Goal: Download file/media

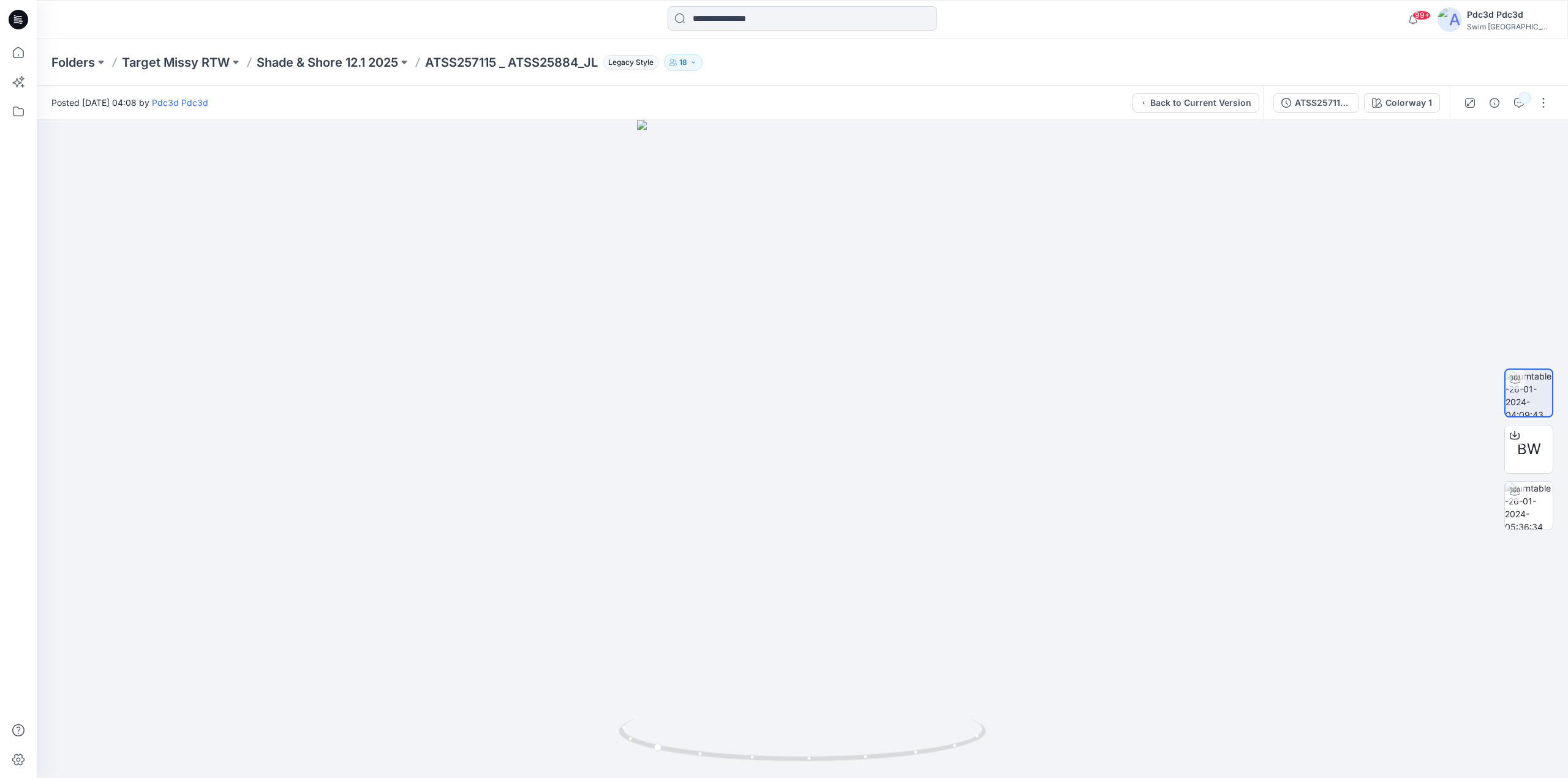
click at [756, 23] on input at bounding box center [802, 18] width 269 height 24
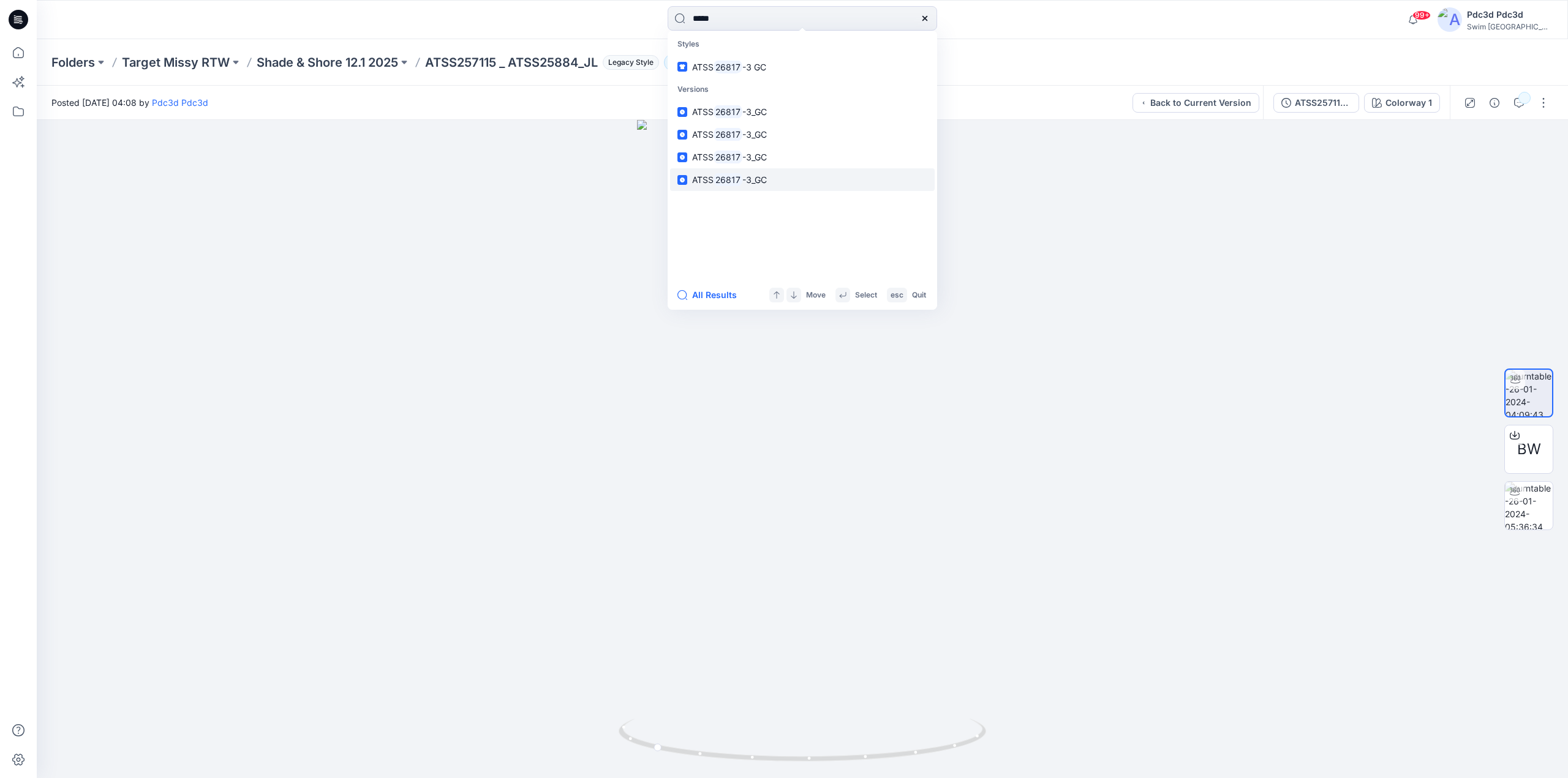
type input "*****"
click at [775, 187] on link "ATSS 26817 -3_GC" at bounding box center [802, 179] width 264 height 23
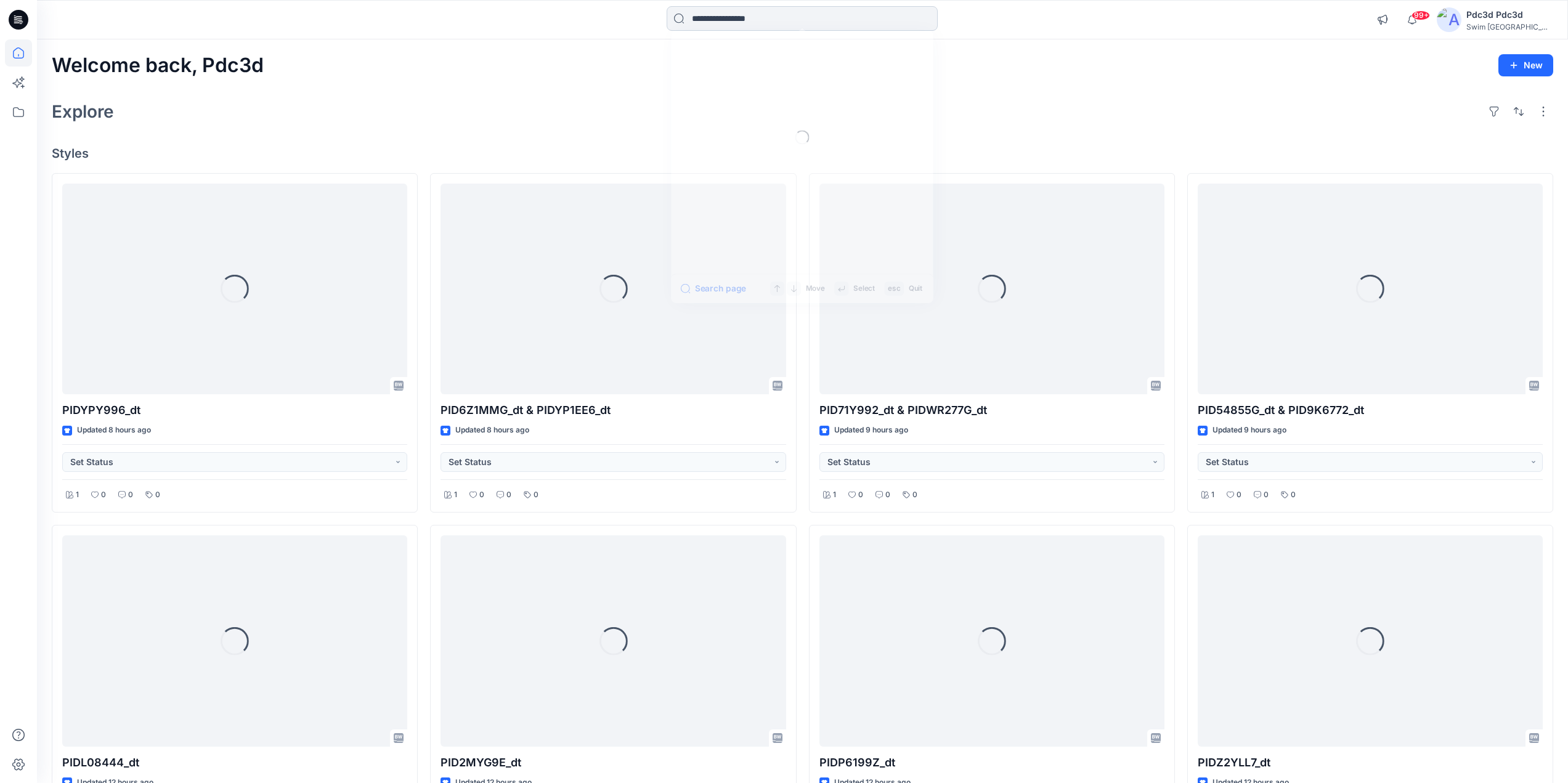
click at [767, 20] on input at bounding box center [801, 18] width 271 height 25
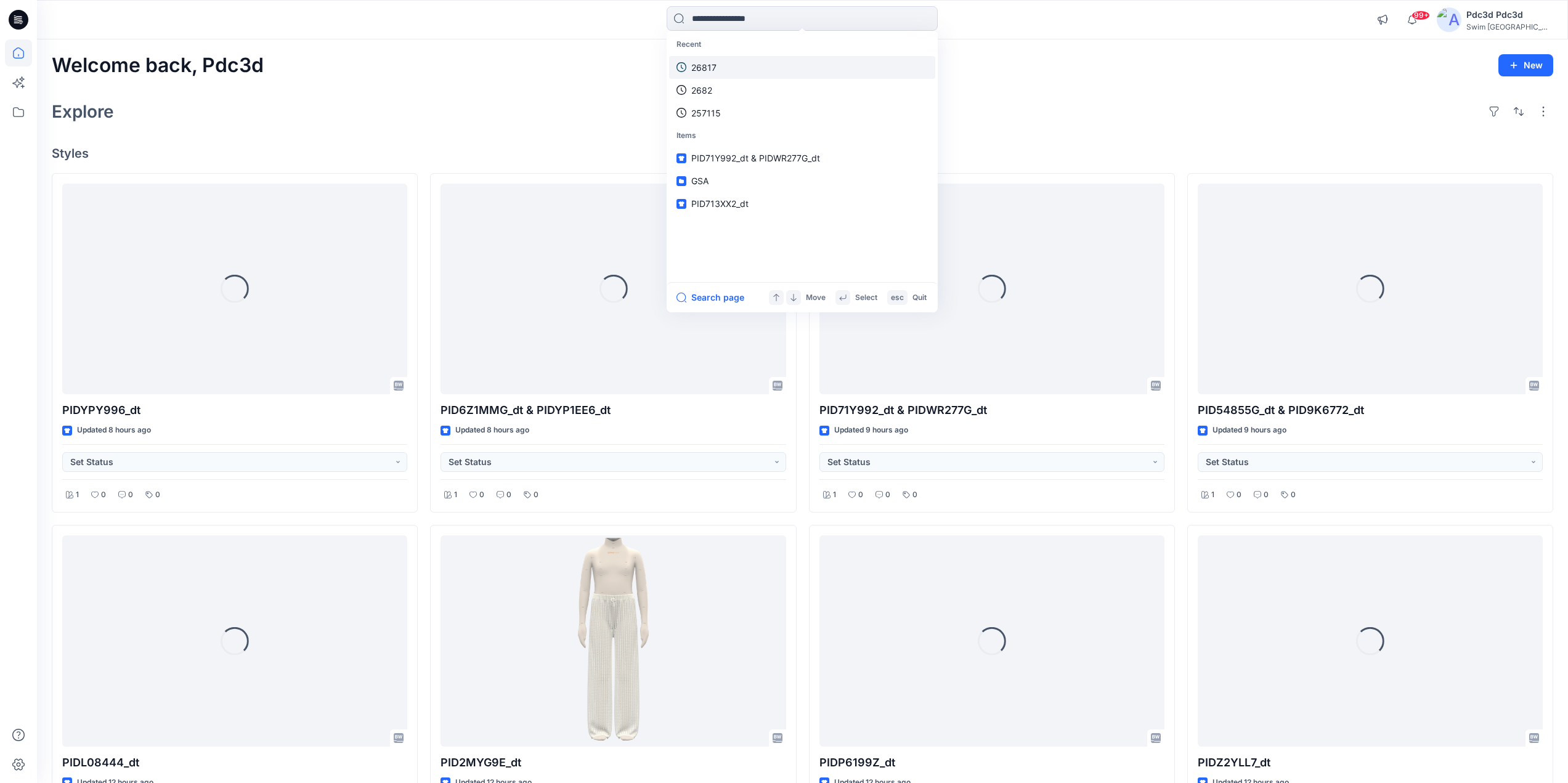
click at [719, 67] on link "26817" at bounding box center [802, 68] width 266 height 23
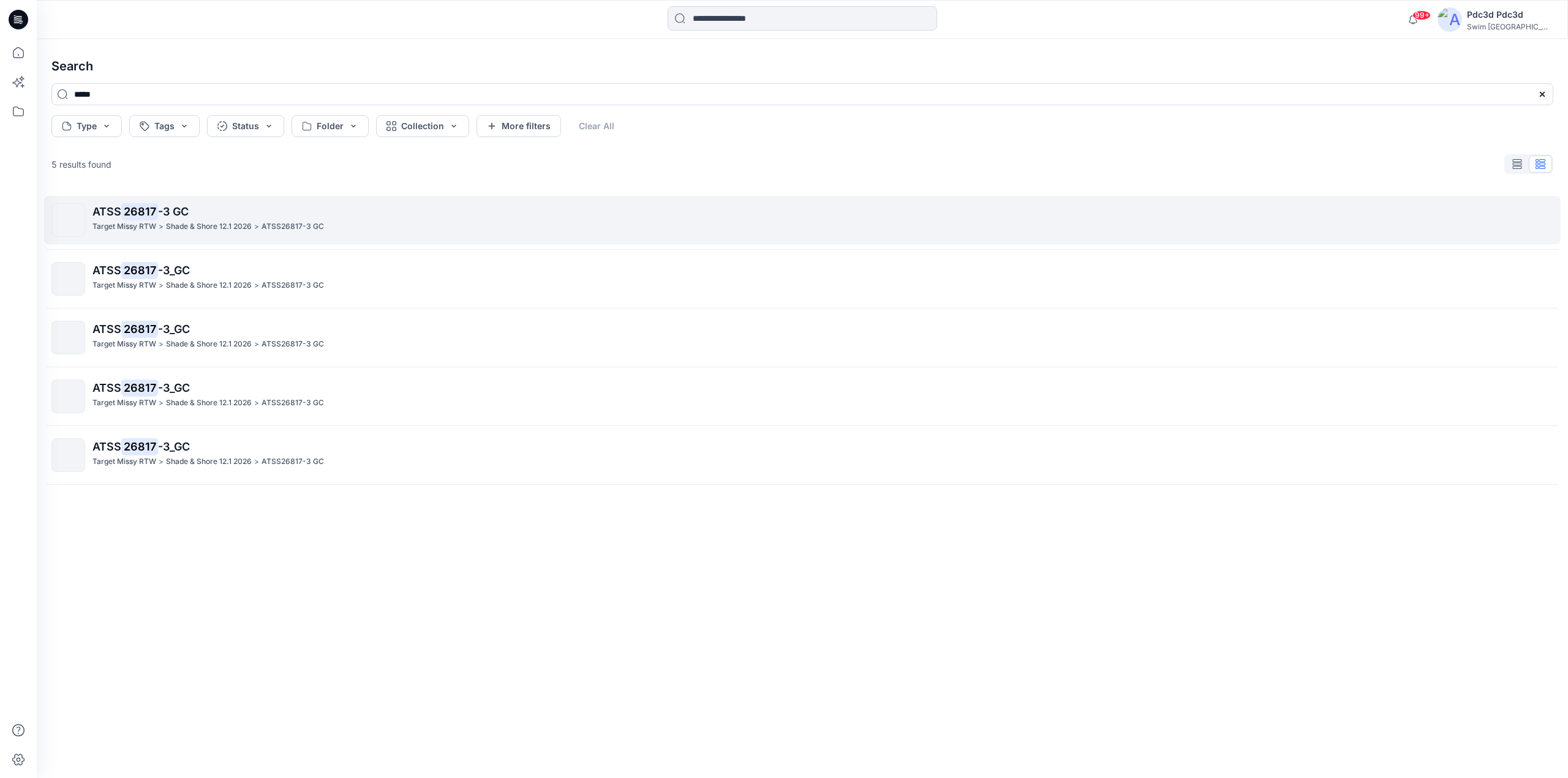
click at [185, 219] on p "ATSS 26817 -3 GC" at bounding box center [823, 212] width 1461 height 17
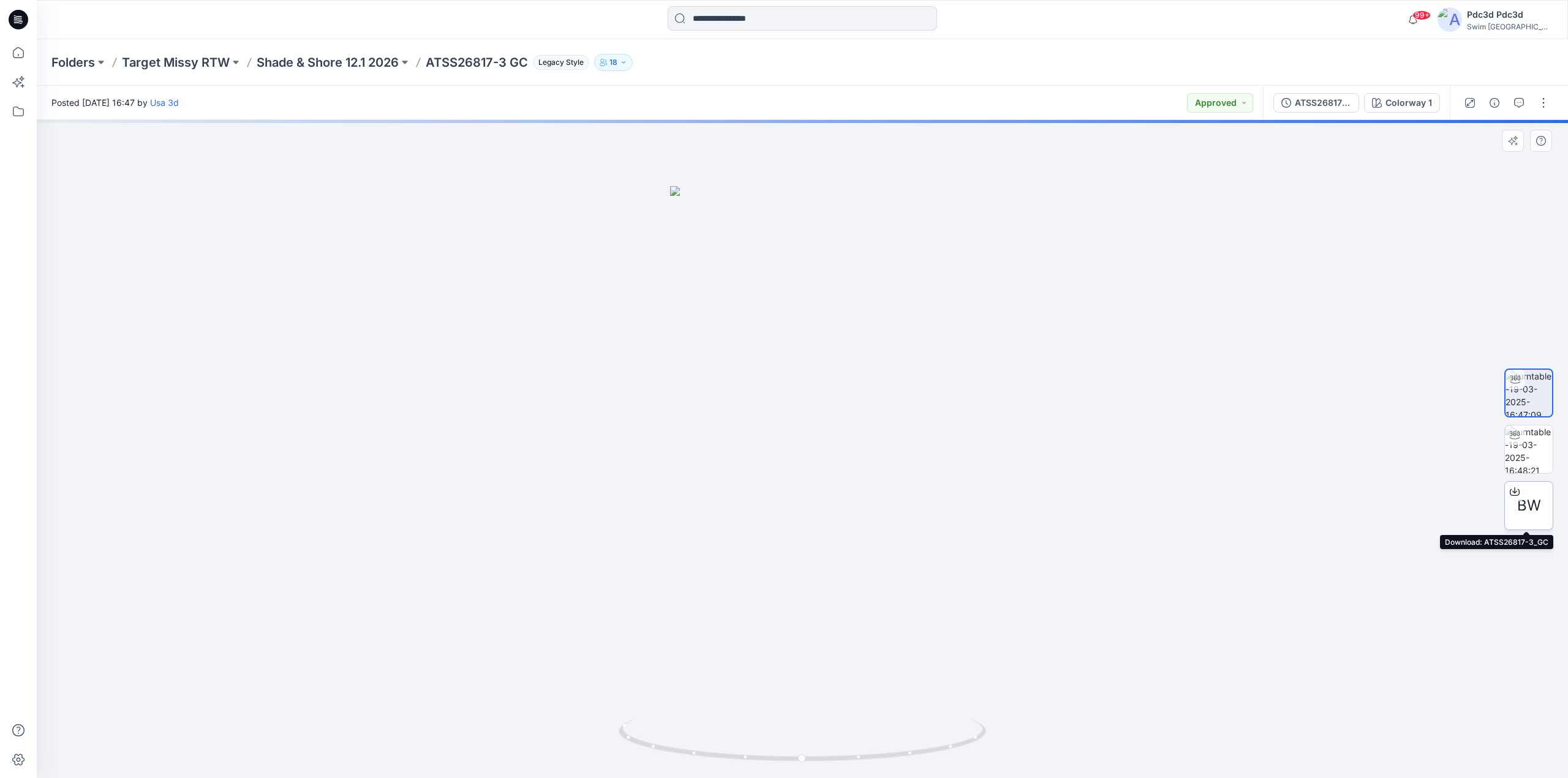
click at [1516, 491] on icon at bounding box center [1515, 492] width 9 height 9
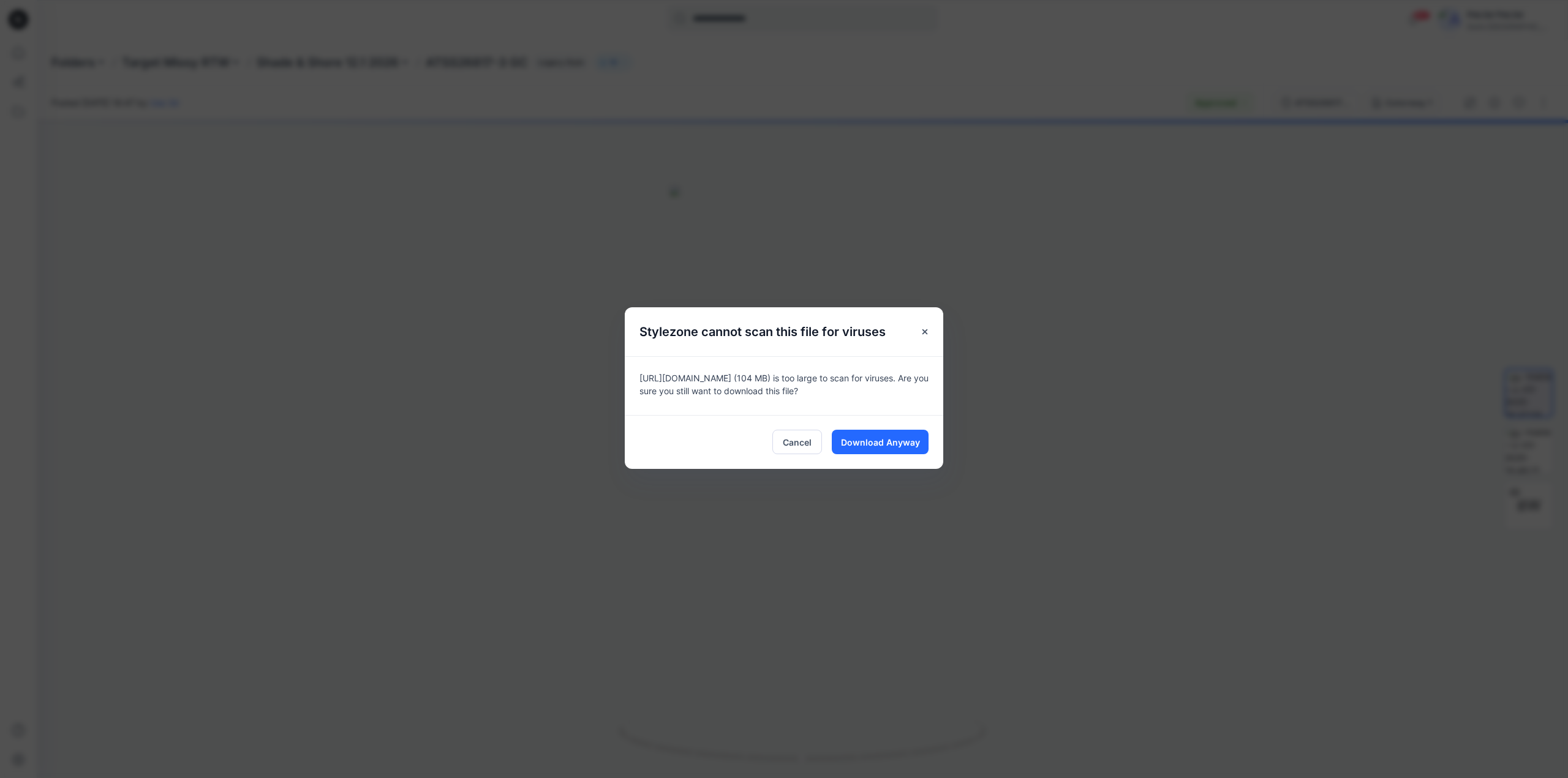
click at [882, 428] on div "Cancel Download Anyway" at bounding box center [783, 442] width 318 height 54
click at [882, 438] on span "Download Anyway" at bounding box center [880, 442] width 79 height 13
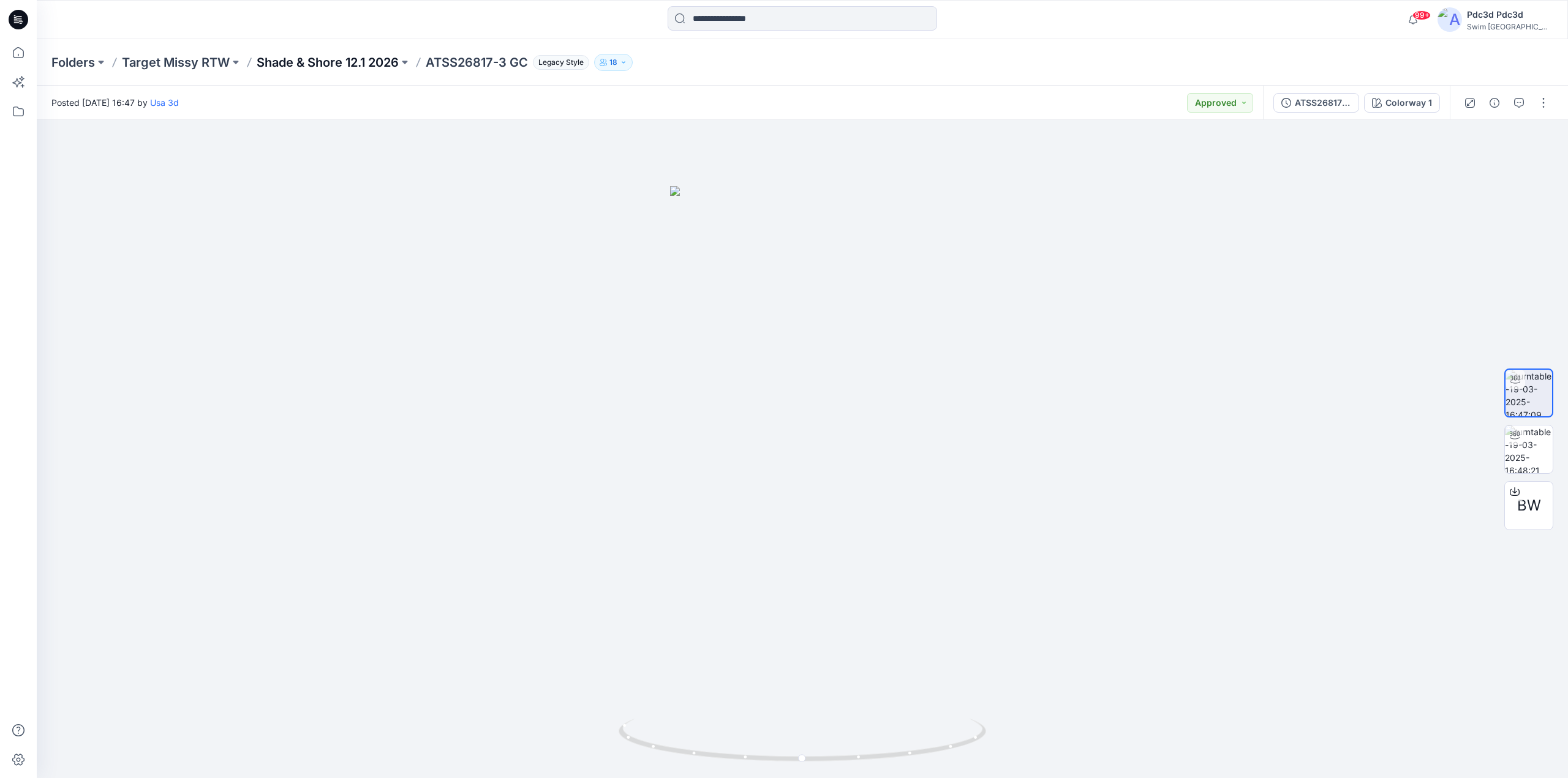
click at [329, 58] on p "Shade & Shore 12.1 2026" at bounding box center [328, 62] width 142 height 17
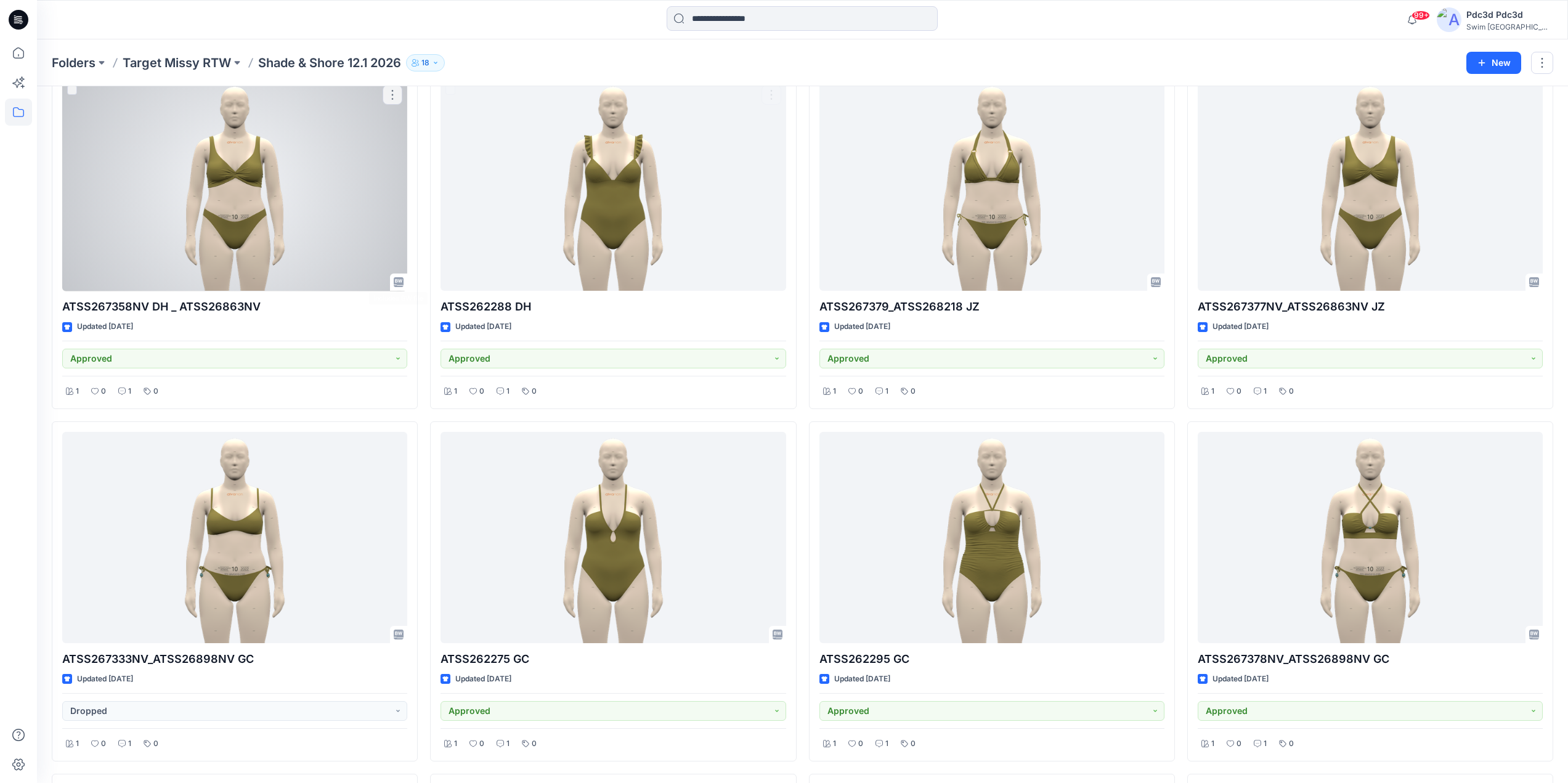
scroll to position [3937, 0]
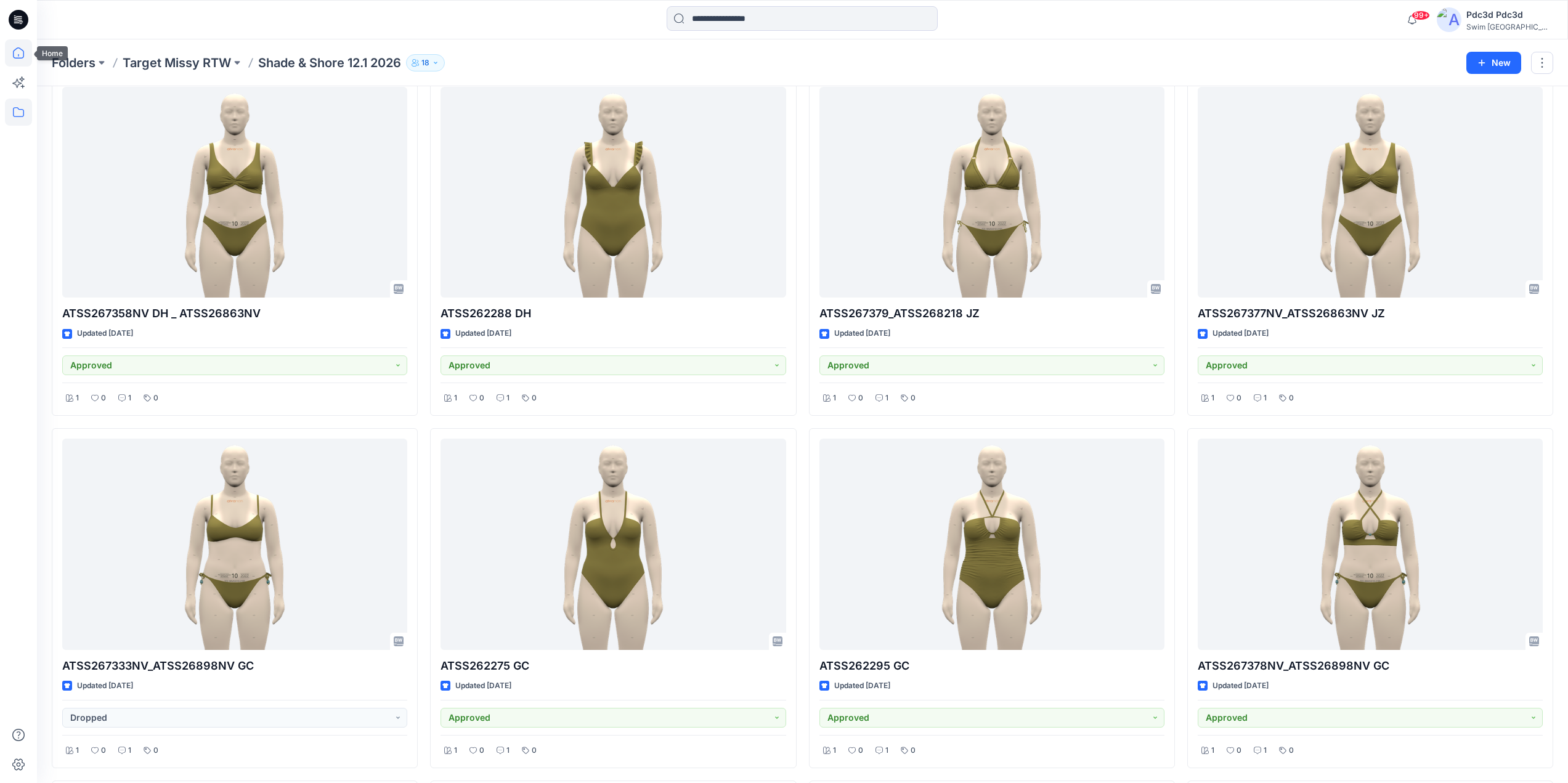
click at [21, 49] on icon at bounding box center [18, 53] width 11 height 11
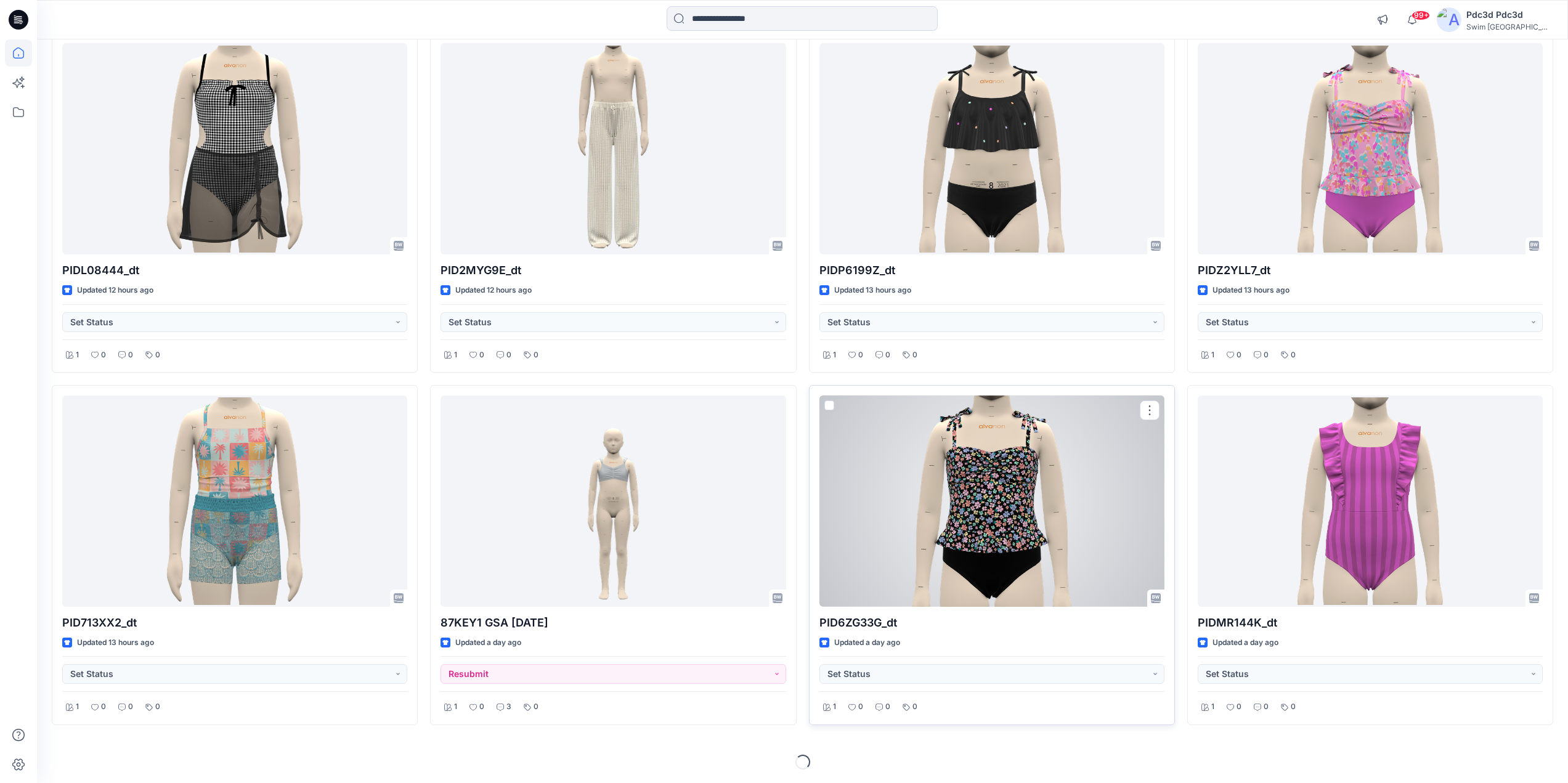
scroll to position [493, 0]
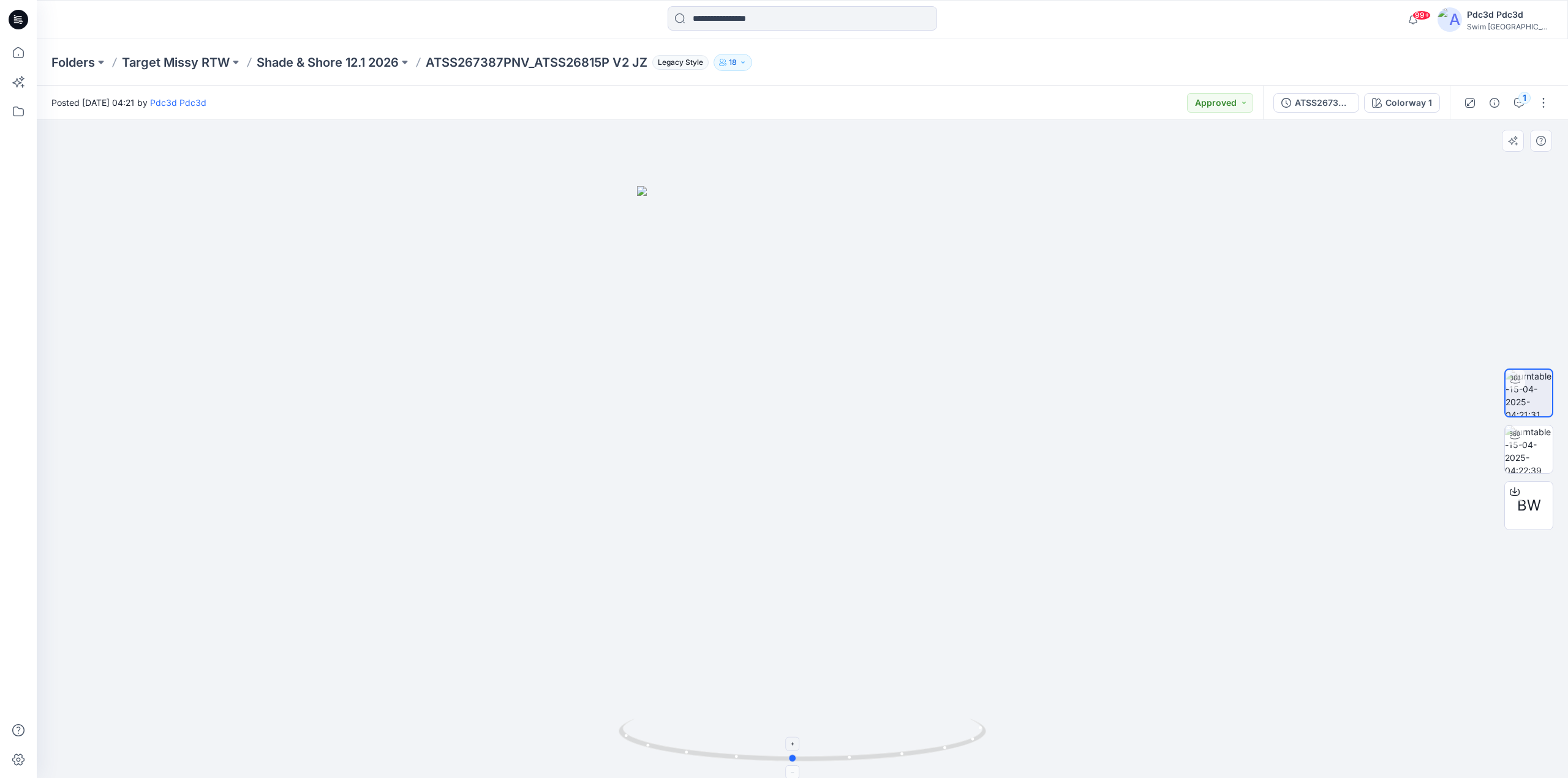
drag, startPoint x: 938, startPoint y: 753, endPoint x: 658, endPoint y: 27, distance: 778.1
click at [928, 747] on icon at bounding box center [804, 742] width 370 height 46
